Goal: Check status: Check status

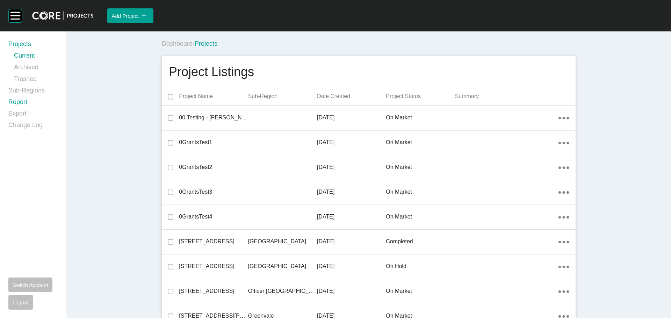
click at [10, 103] on link "Report" at bounding box center [33, 104] width 50 height 12
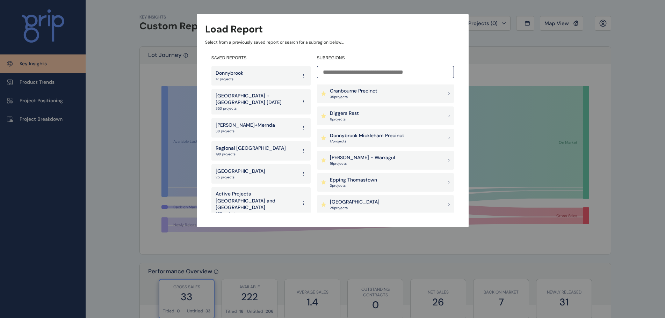
scroll to position [489, 0]
click at [364, 157] on p "[GEOGRAPHIC_DATA]" at bounding box center [355, 157] width 50 height 7
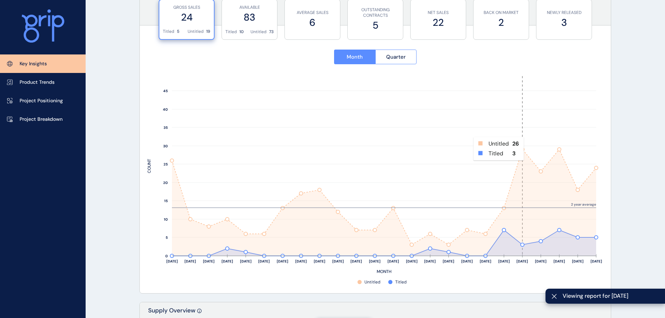
scroll to position [280, 0]
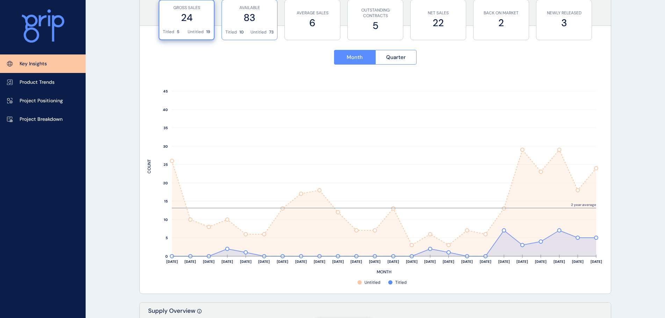
click at [255, 12] on label "83" at bounding box center [249, 18] width 48 height 14
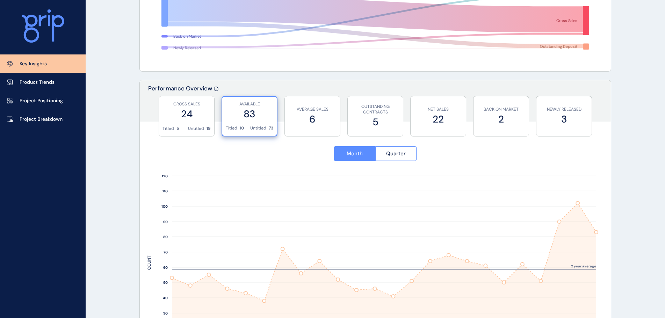
scroll to position [175, 0]
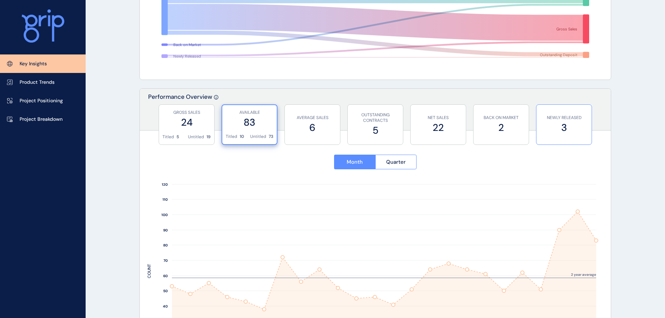
click at [565, 117] on p "NEWLY RELEASED" at bounding box center [564, 118] width 48 height 6
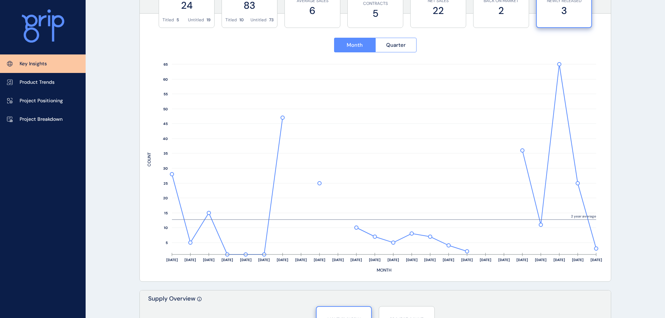
scroll to position [280, 0]
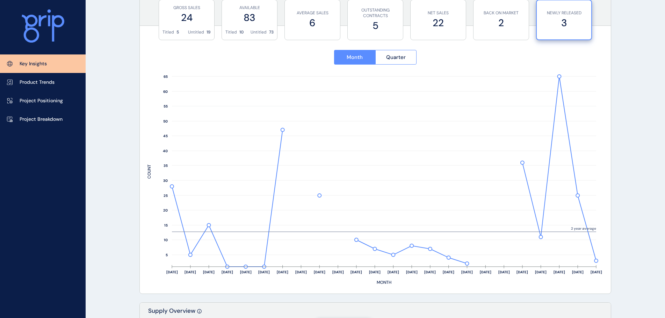
click at [401, 49] on div "Month Quarter" at bounding box center [375, 57] width 456 height 31
click at [403, 53] on button "Quarter" at bounding box center [396, 57] width 42 height 15
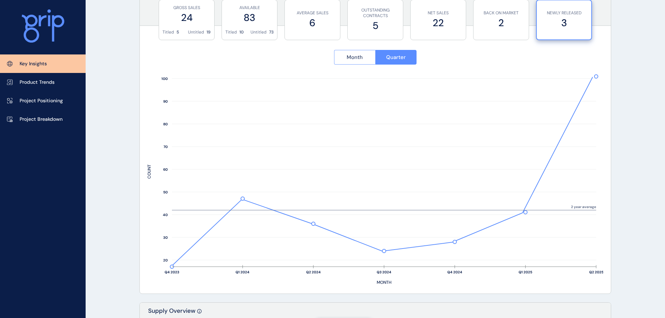
click at [347, 55] on span "Month" at bounding box center [355, 57] width 16 height 7
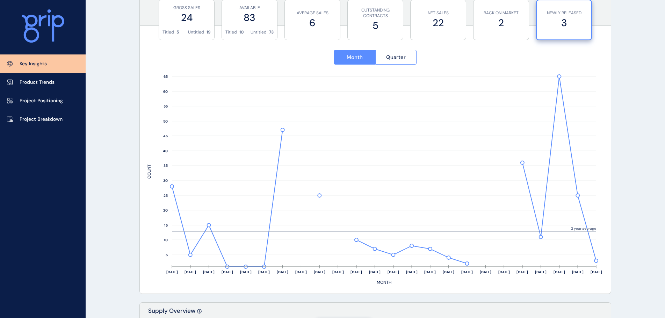
click at [404, 50] on div "Month Quarter" at bounding box center [375, 57] width 456 height 31
click at [404, 55] on span "Quarter" at bounding box center [396, 57] width 20 height 7
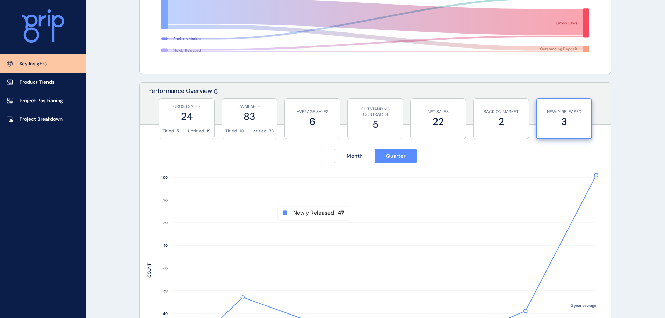
scroll to position [140, 0]
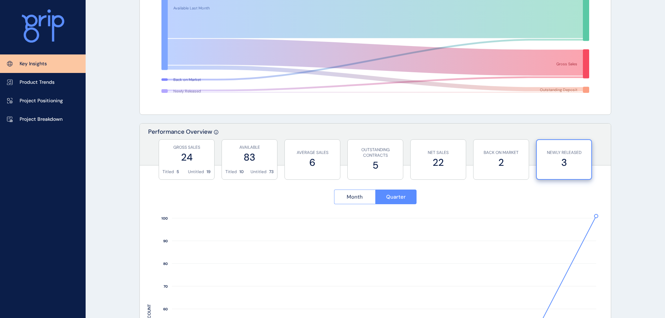
click at [353, 197] on span "Month" at bounding box center [355, 197] width 16 height 7
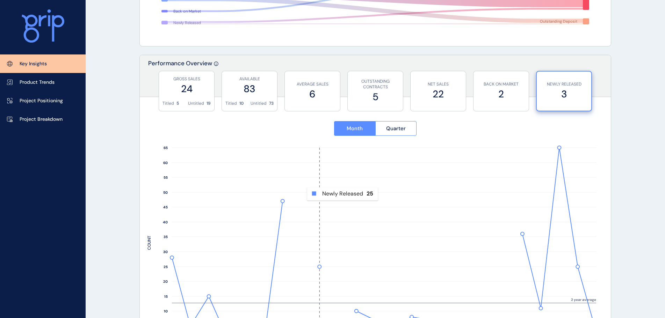
scroll to position [210, 0]
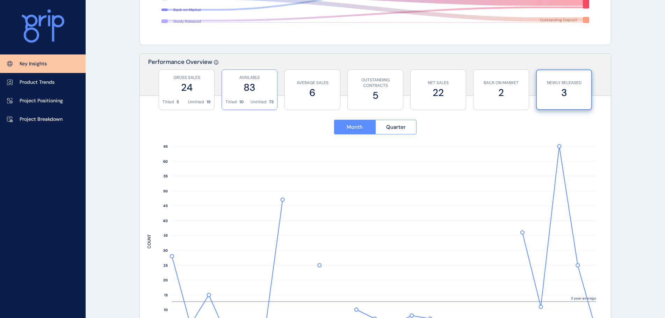
click at [259, 96] on div "AVAILABLE 83" at bounding box center [249, 84] width 48 height 29
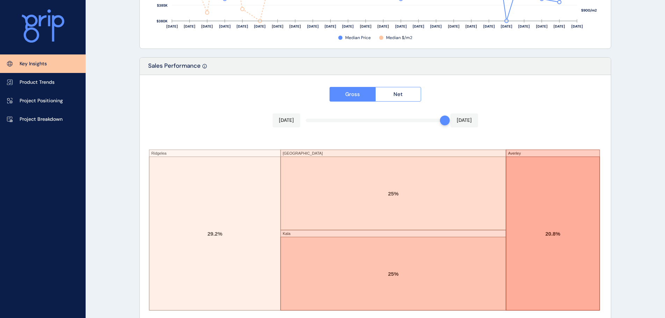
scroll to position [1153, 0]
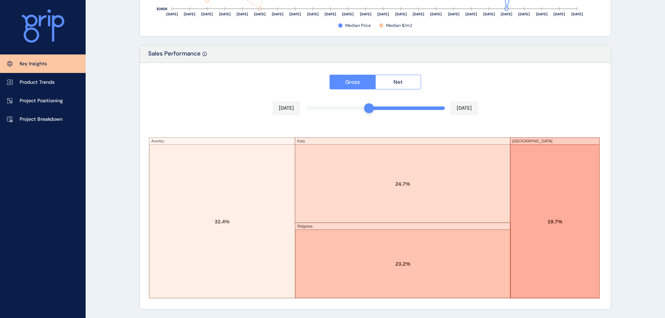
drag, startPoint x: 445, startPoint y: 111, endPoint x: 376, endPoint y: 109, distance: 69.2
click at [376, 109] on div at bounding box center [375, 108] width 139 height 3
click at [410, 99] on div "Gross Net [DATE] [DATE][STREET_ADDRESS] 32.4% 24.7% 23.2% 19.7%" at bounding box center [375, 186] width 471 height 247
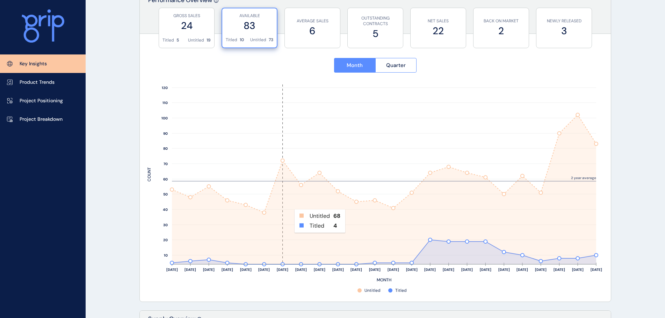
scroll to position [280, 0]
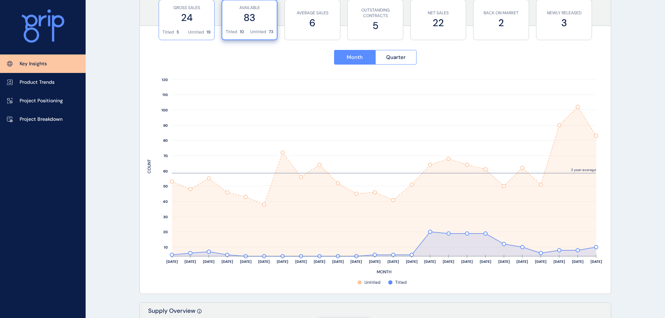
click at [190, 19] on label "24" at bounding box center [186, 18] width 48 height 14
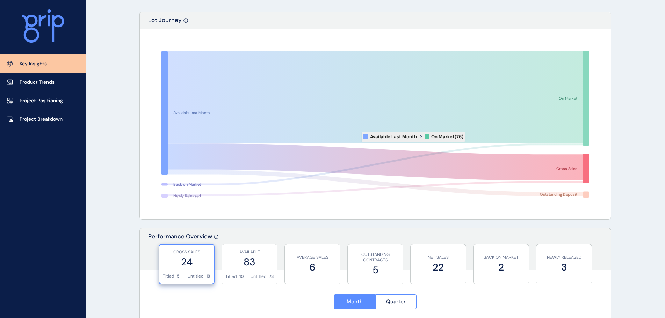
scroll to position [0, 0]
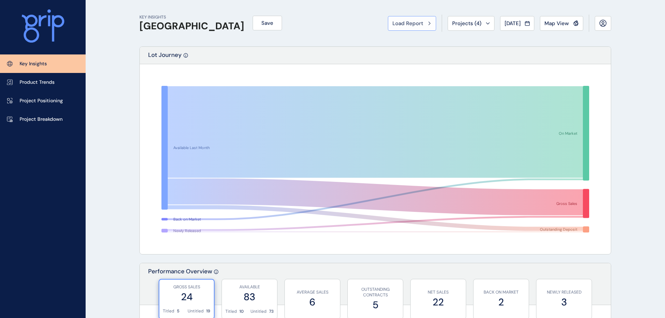
click at [400, 21] on span "Load Report" at bounding box center [407, 23] width 31 height 7
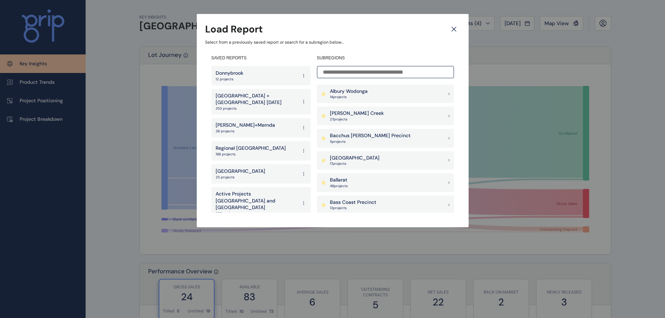
click at [251, 76] on div "Donnybrook 12 projects" at bounding box center [260, 76] width 99 height 20
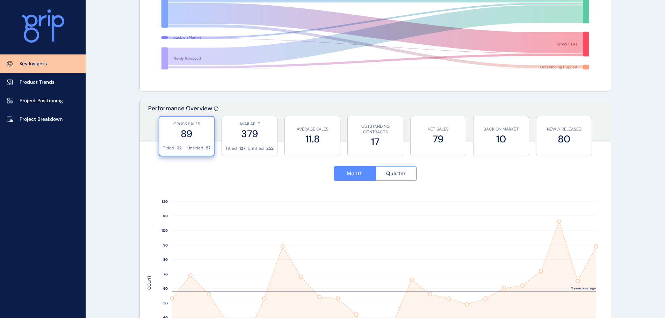
scroll to position [245, 0]
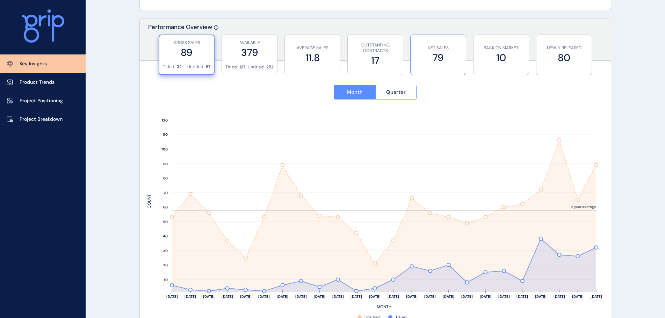
click at [430, 53] on label "79" at bounding box center [438, 58] width 48 height 14
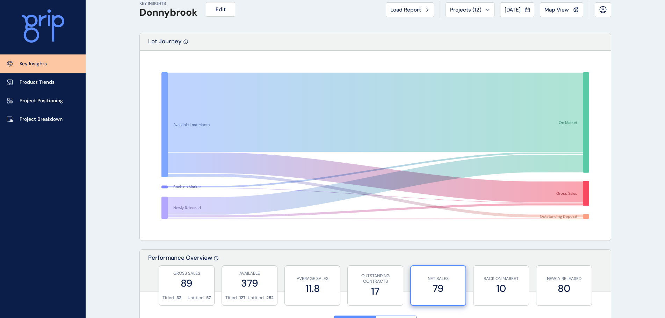
scroll to position [0, 0]
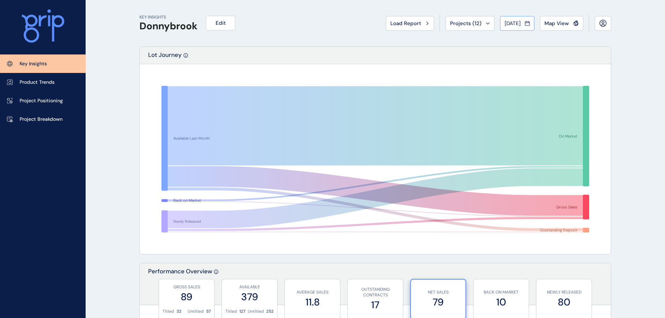
click at [519, 24] on span "[DATE]" at bounding box center [513, 23] width 16 height 7
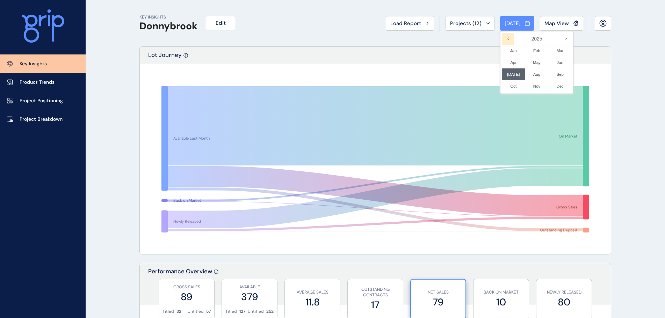
click at [502, 40] on icon "<" at bounding box center [508, 39] width 12 height 12
click at [512, 75] on li "[DATE] No report is available for this period. New months are usually published…" at bounding box center [513, 74] width 23 height 12
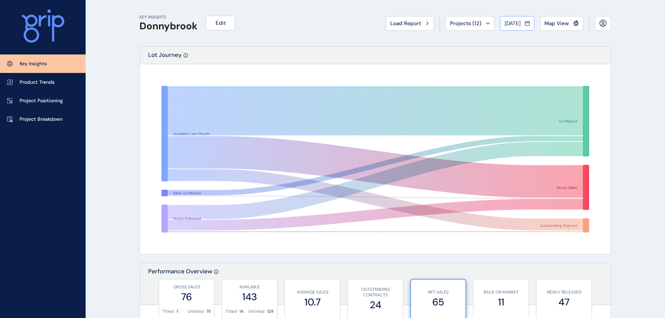
click at [510, 25] on span "[DATE]" at bounding box center [513, 23] width 16 height 7
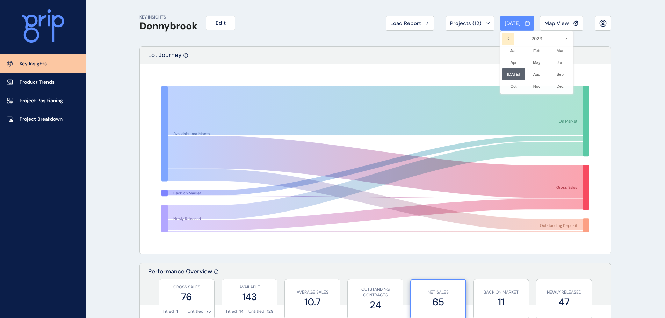
click at [506, 40] on icon "<" at bounding box center [508, 39] width 12 height 12
click at [511, 75] on li "[DATE] No report is available for this period. New months are usually published…" at bounding box center [513, 74] width 23 height 12
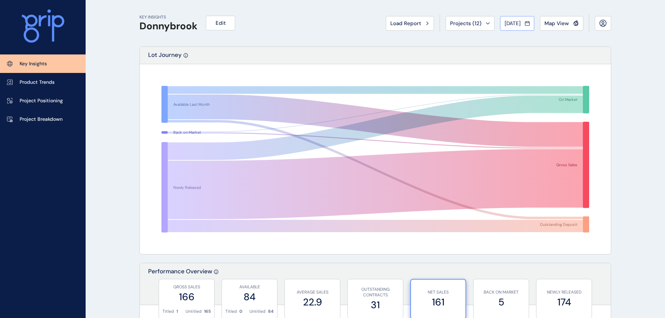
click at [521, 23] on span "[DATE]" at bounding box center [513, 23] width 16 height 7
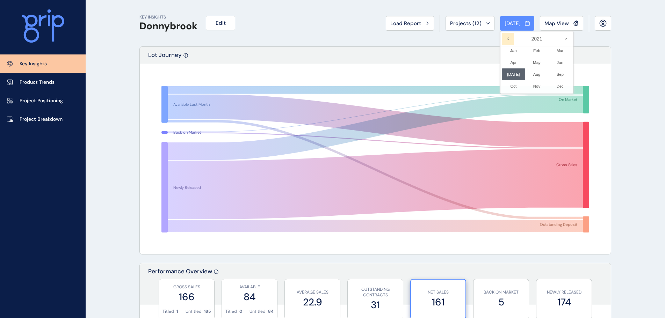
click at [505, 42] on icon "<" at bounding box center [508, 39] width 12 height 12
click at [507, 75] on li "[DATE] No report is available for this period. New months are usually published…" at bounding box center [513, 74] width 23 height 12
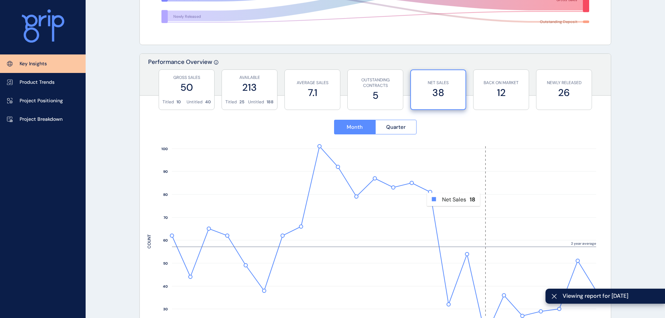
scroll to position [315, 0]
